Goal: Information Seeking & Learning: Understand process/instructions

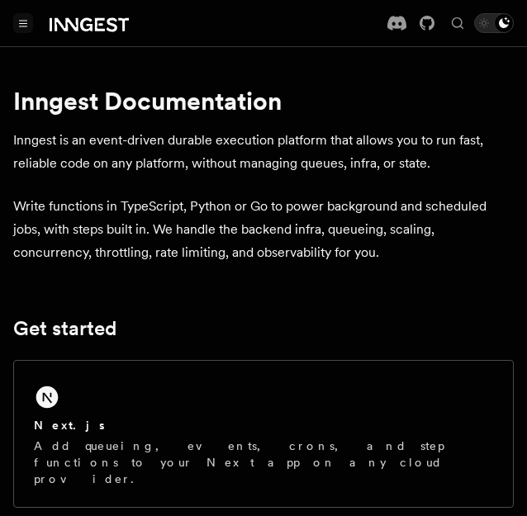
click at [21, 17] on button "Toggle navigation" at bounding box center [23, 23] width 20 height 20
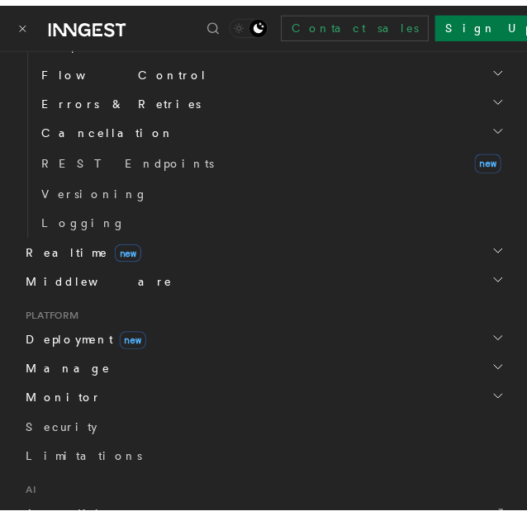
scroll to position [636, 0]
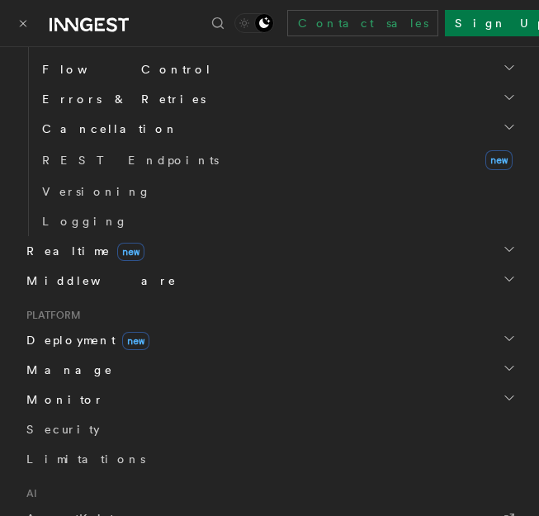
click at [45, 337] on span "Deployment new" at bounding box center [85, 340] width 130 height 17
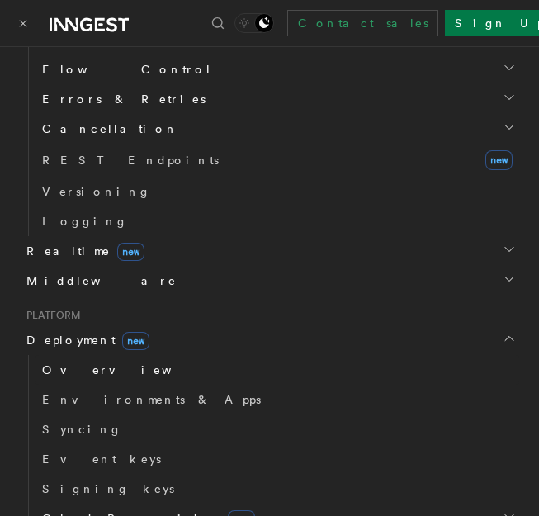
click at [54, 363] on span "Overview" at bounding box center [127, 369] width 170 height 13
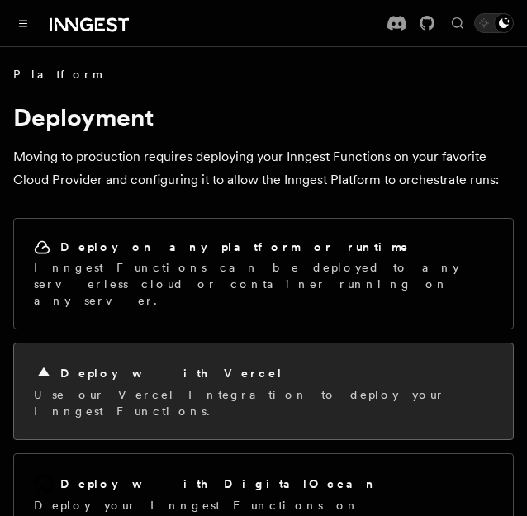
click at [372, 343] on div "Deploy with Vercel Use our Vercel Integration to deploy your Inngest Functions." at bounding box center [263, 391] width 499 height 96
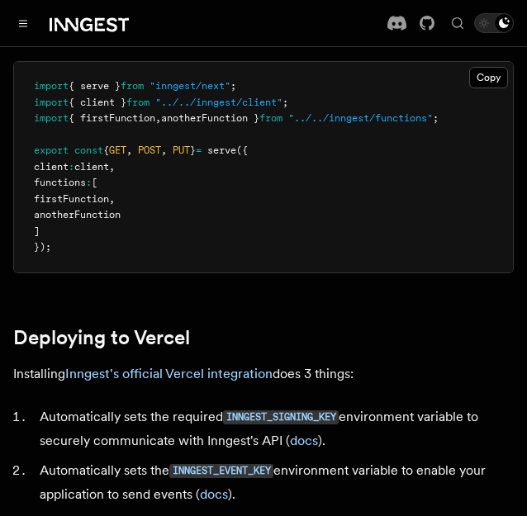
scroll to position [547, 0]
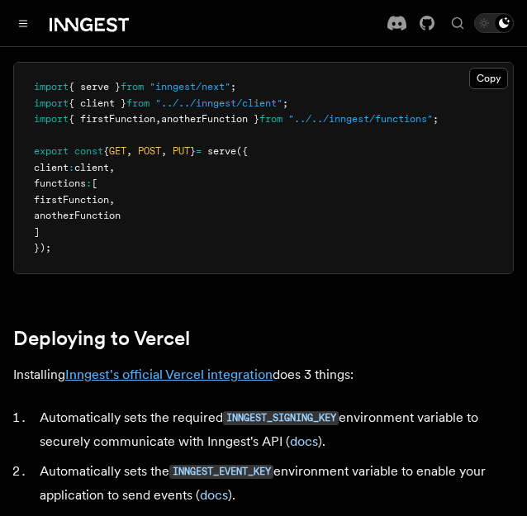
click at [166, 373] on link "Inngest's official Vercel integration" at bounding box center [168, 375] width 207 height 16
